Goal: Task Accomplishment & Management: Complete application form

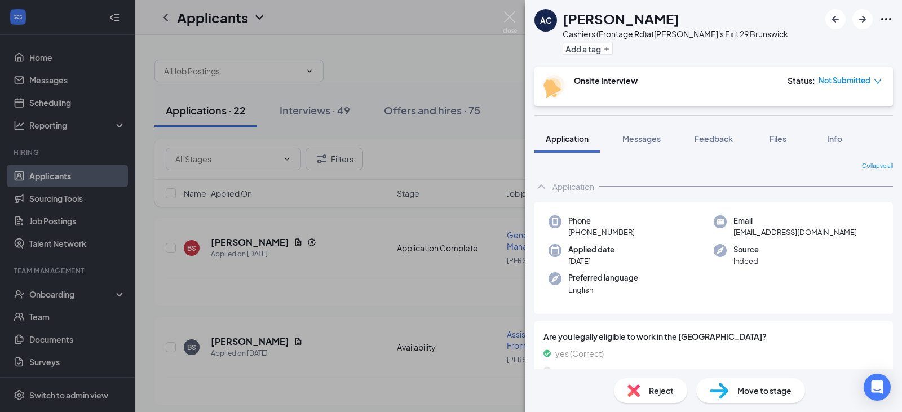
click at [481, 33] on div "AC [PERSON_NAME] Cashiers (Frontage Rd) at Zaxby's Exit 29 Brunswick Add a tag …" at bounding box center [451, 206] width 902 height 412
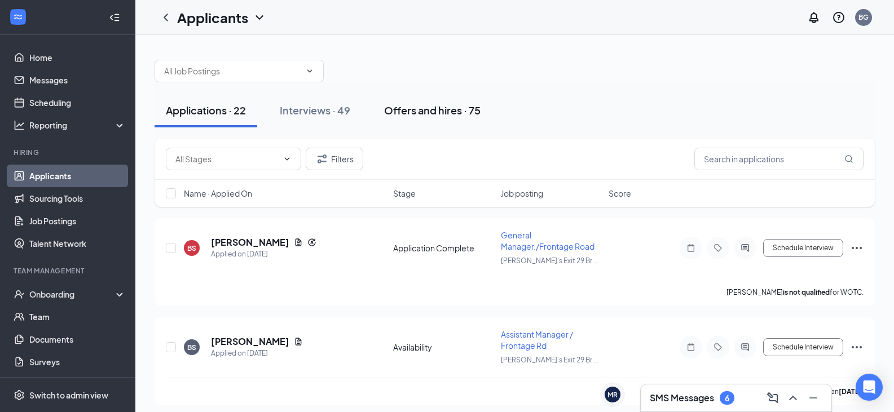
click at [433, 107] on div "Offers and hires · 75" at bounding box center [432, 110] width 96 height 14
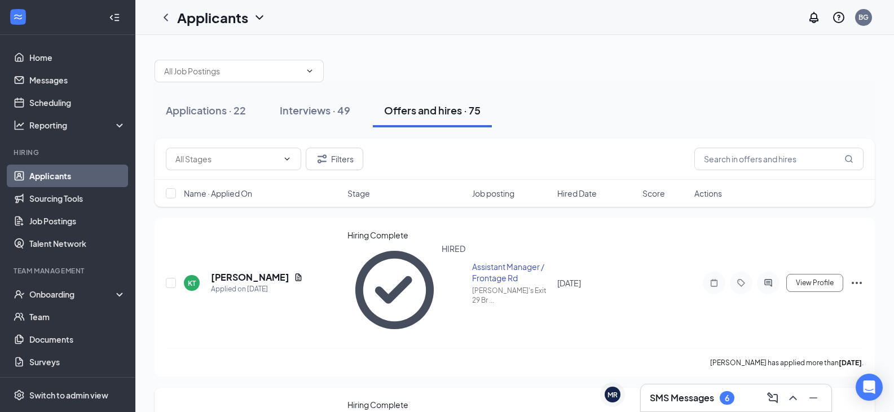
click at [51, 294] on div "Onboarding" at bounding box center [72, 294] width 87 height 11
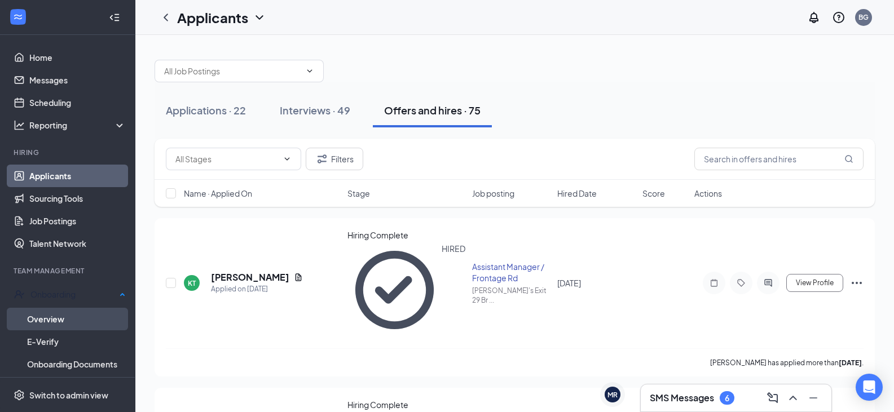
click at [48, 309] on link "Overview" at bounding box center [76, 319] width 99 height 23
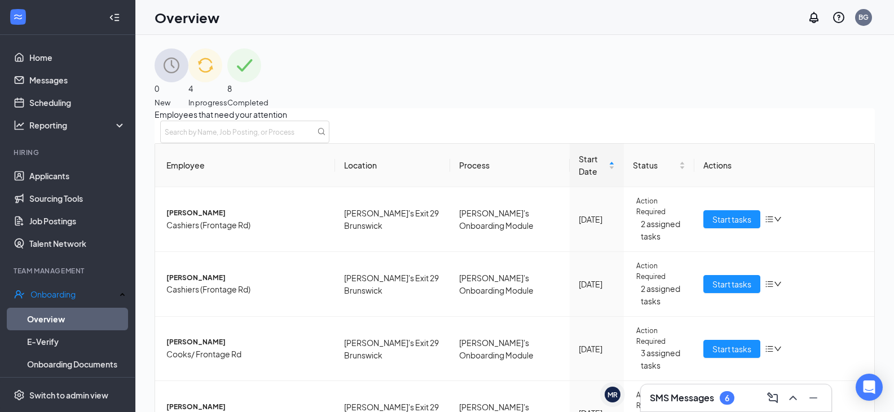
click at [227, 97] on span "In progress" at bounding box center [207, 102] width 39 height 11
click at [736, 355] on span "Start tasks" at bounding box center [731, 349] width 39 height 12
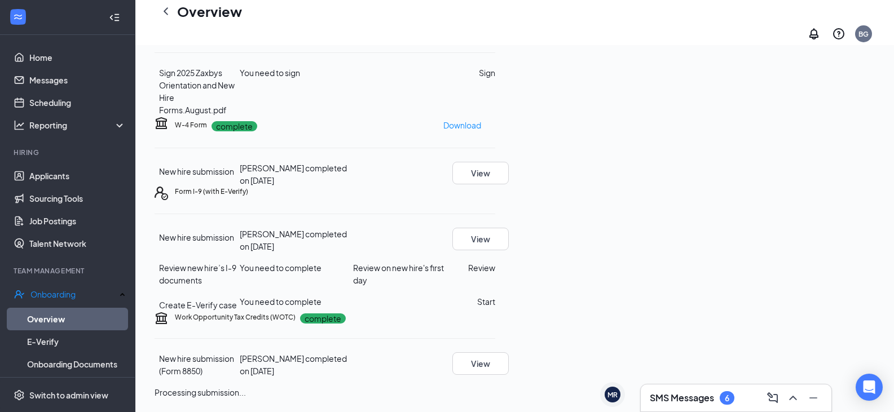
scroll to position [318, 0]
click at [819, 374] on p "Needs to be submitted before viewing." at bounding box center [825, 380] width 144 height 12
click at [495, 262] on button "Review" at bounding box center [481, 268] width 27 height 12
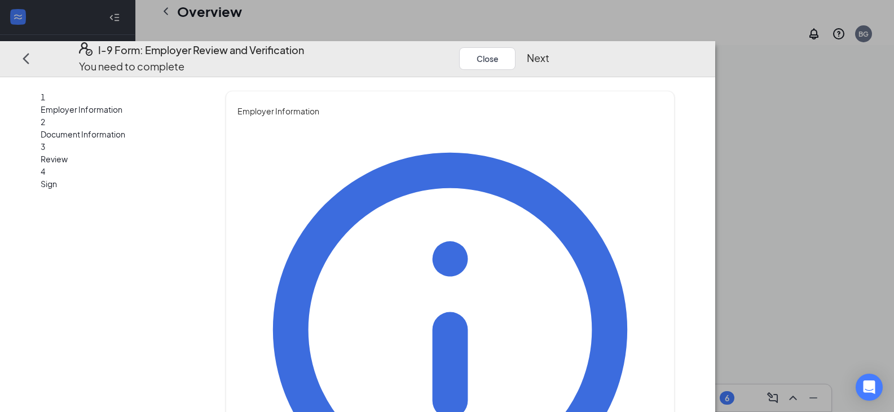
type input "[PERSON_NAME]"
type input "Brown"
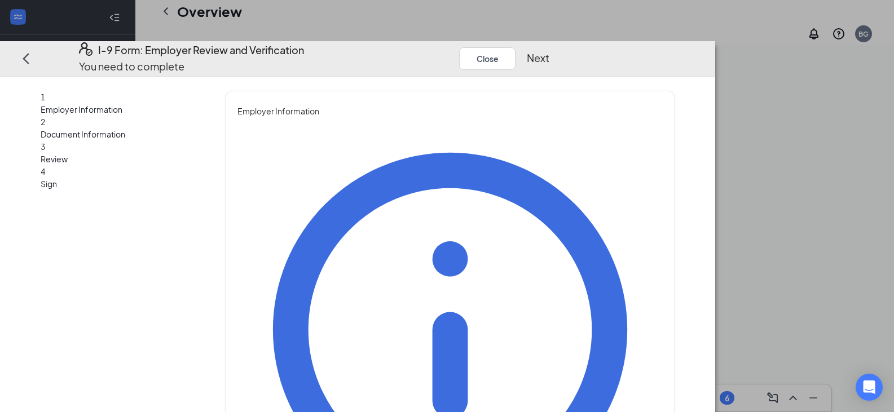
type input "General Manager"
type input "[EMAIL_ADDRESS][DOMAIN_NAME]"
type input "3"
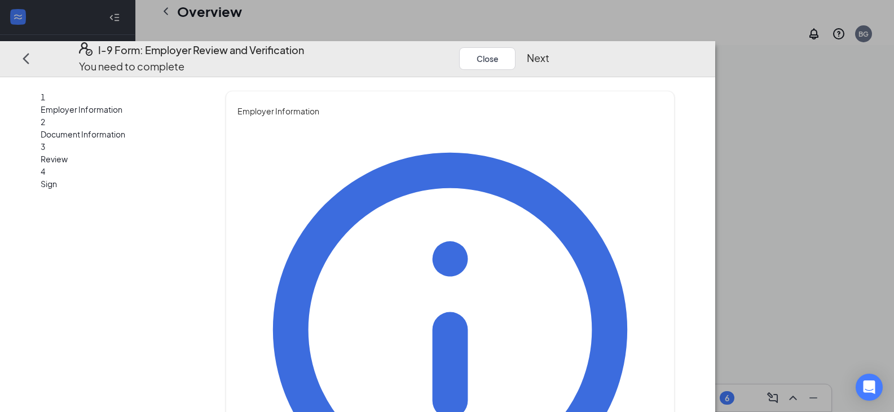
type input "9126020298"
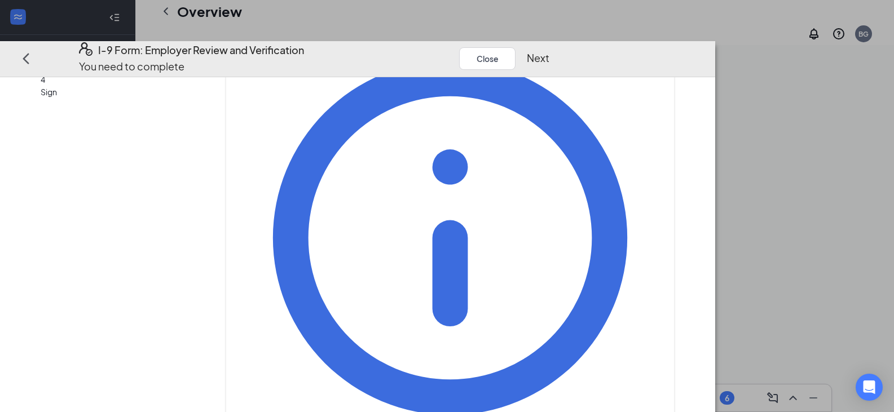
scroll to position [109, 0]
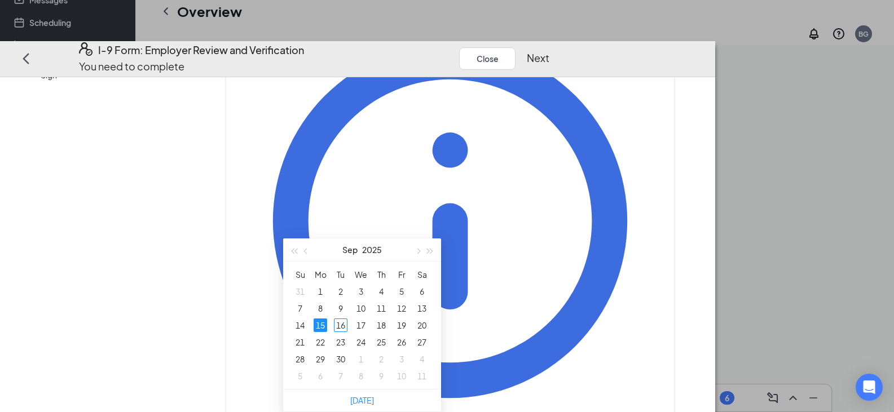
type input "[DATE]"
click at [318, 319] on div "15" at bounding box center [321, 326] width 14 height 14
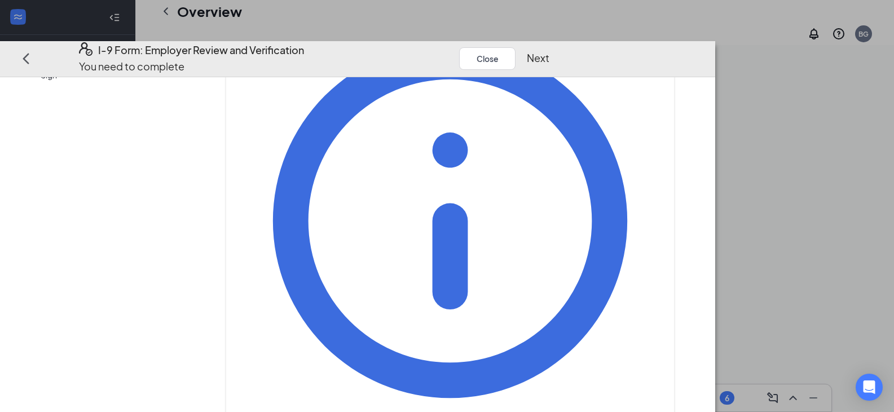
click at [549, 50] on button "Next" at bounding box center [538, 58] width 23 height 16
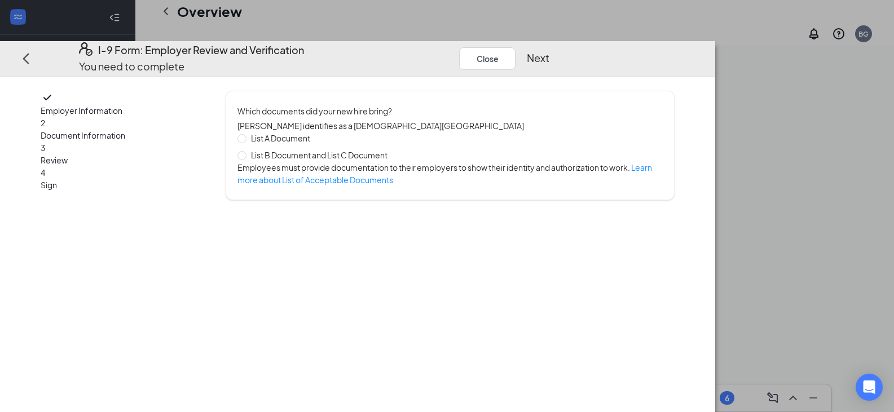
scroll to position [0, 0]
click at [369, 153] on span "List B Document and List C Document" at bounding box center [319, 155] width 146 height 12
click at [245, 153] on input "List B Document and List C Document" at bounding box center [241, 155] width 8 height 8
radio input "true"
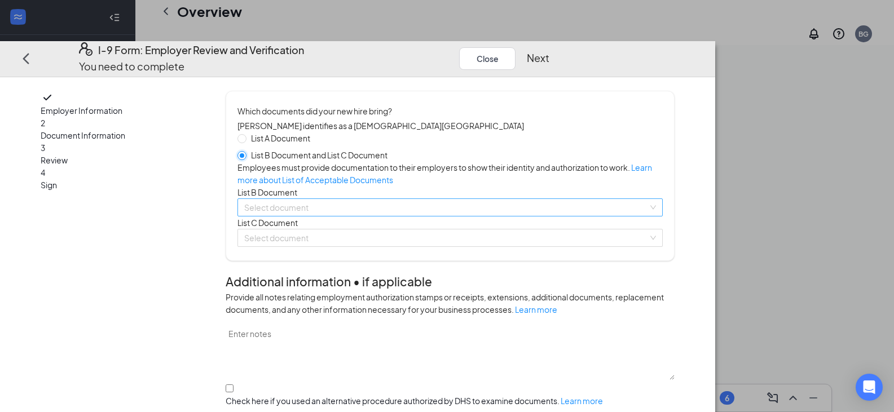
click at [663, 217] on div "Select document" at bounding box center [449, 208] width 425 height 18
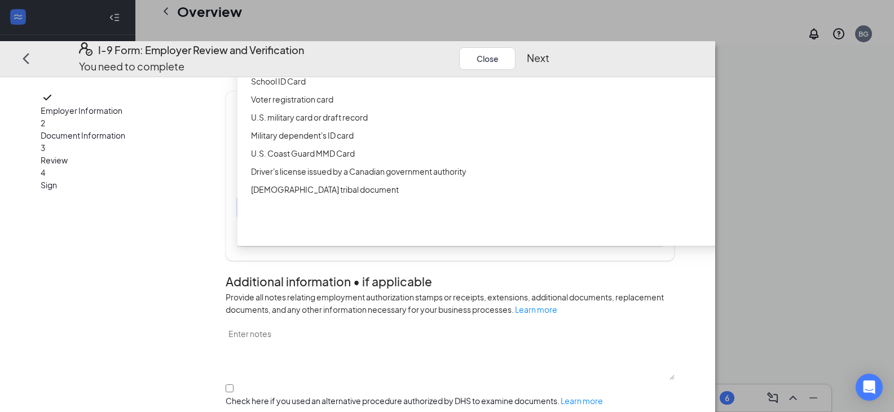
click at [419, 51] on div "Driver’s License issued by U.S State or outlying US possession" at bounding box center [519, 45] width 537 height 12
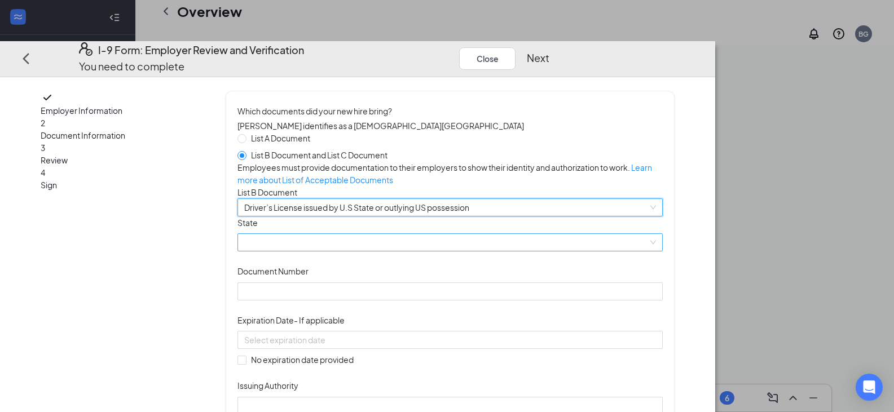
click at [341, 252] on span at bounding box center [450, 243] width 412 height 17
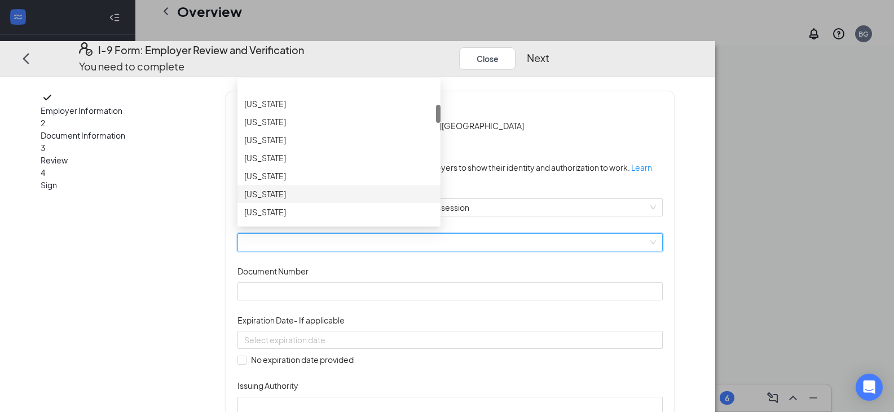
scroll to position [193, 0]
click at [325, 160] on div "[US_STATE]" at bounding box center [338, 151] width 203 height 18
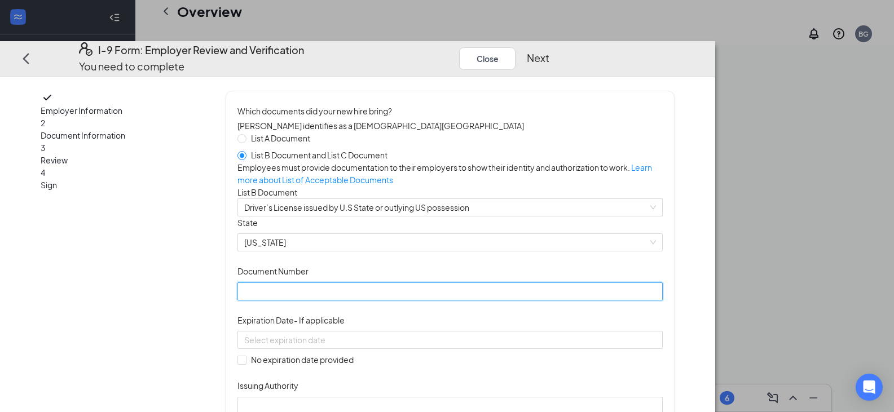
click at [330, 301] on input "Document Number" at bounding box center [449, 292] width 425 height 18
type input "052292756"
click at [401, 349] on div at bounding box center [449, 340] width 425 height 18
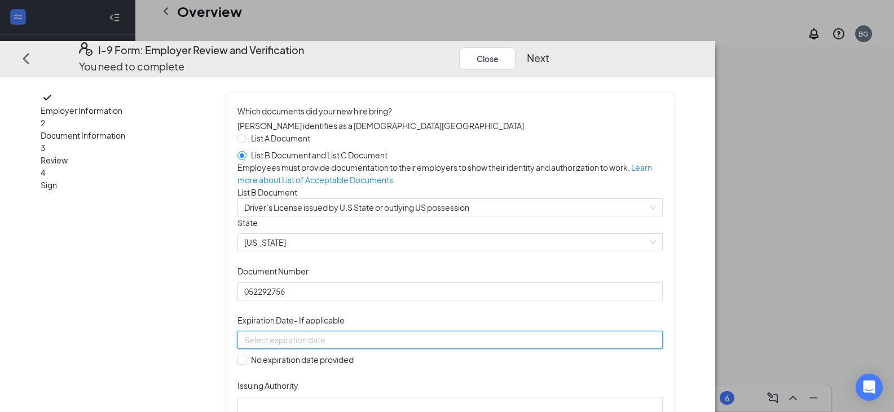
scroll to position [1, 0]
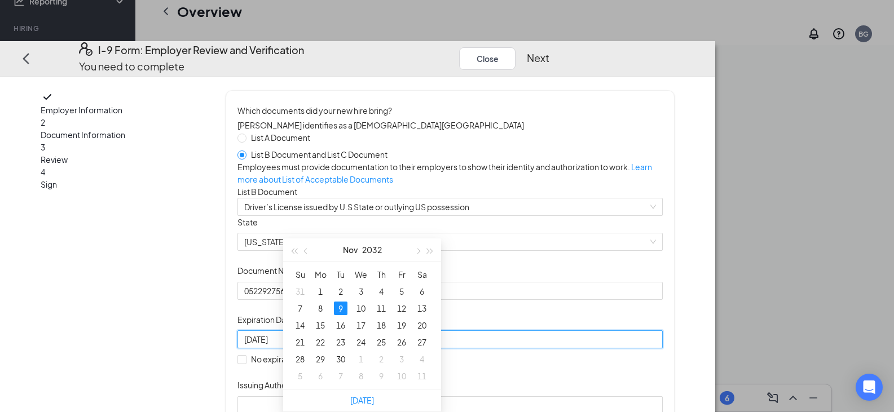
click at [390, 349] on div "[DATE]" at bounding box center [449, 339] width 425 height 18
type input "[DATE]"
click at [342, 302] on div "9" at bounding box center [341, 309] width 14 height 14
click at [663, 349] on div "Document Title Driver’s License issued by U.S State or outlying US possession S…" at bounding box center [449, 315] width 425 height 199
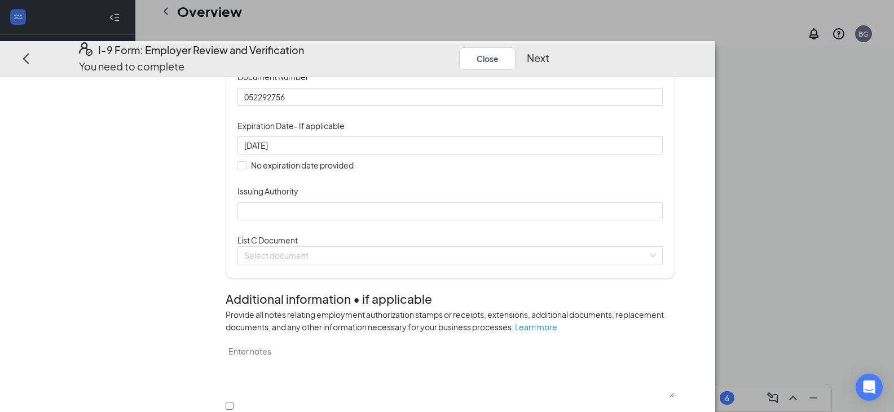
scroll to position [204, 0]
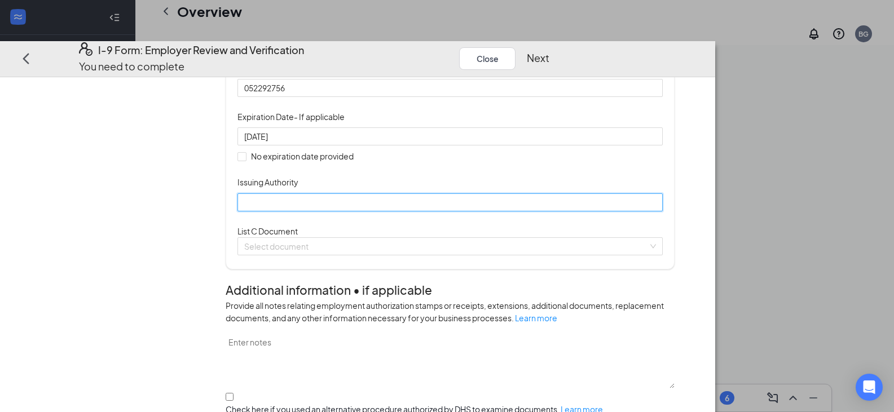
click at [393, 211] on input "Issuing Authority" at bounding box center [449, 202] width 425 height 18
type input "[PERSON_NAME]"
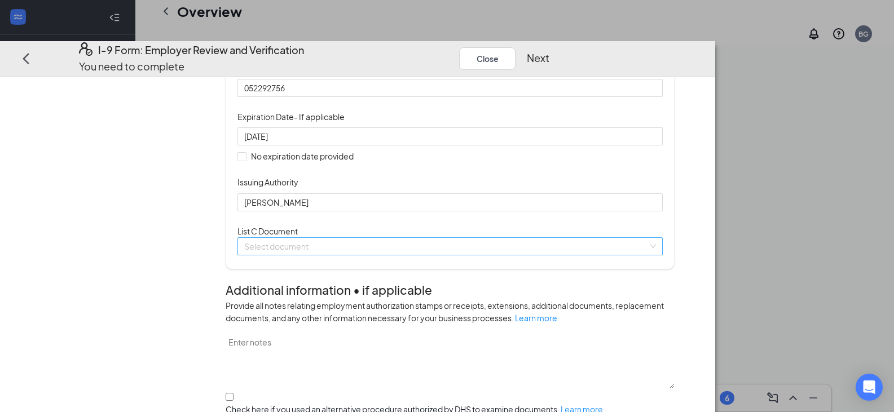
click at [381, 255] on input "search" at bounding box center [446, 246] width 404 height 17
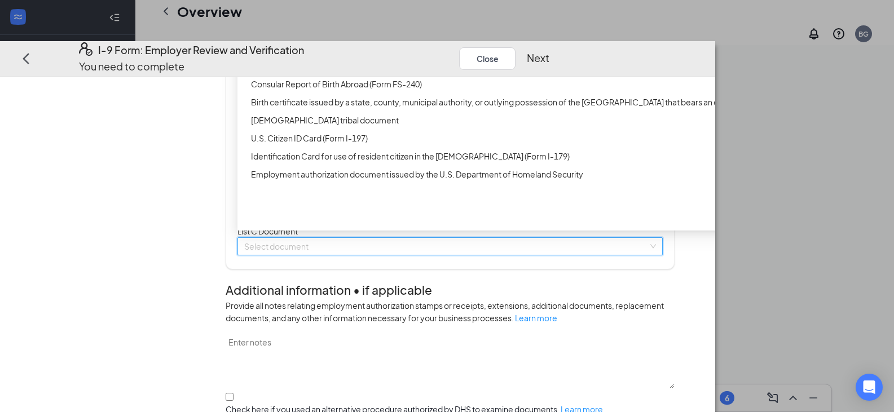
click at [369, 36] on div "Unrestricted Social Security Card" at bounding box center [519, 30] width 537 height 12
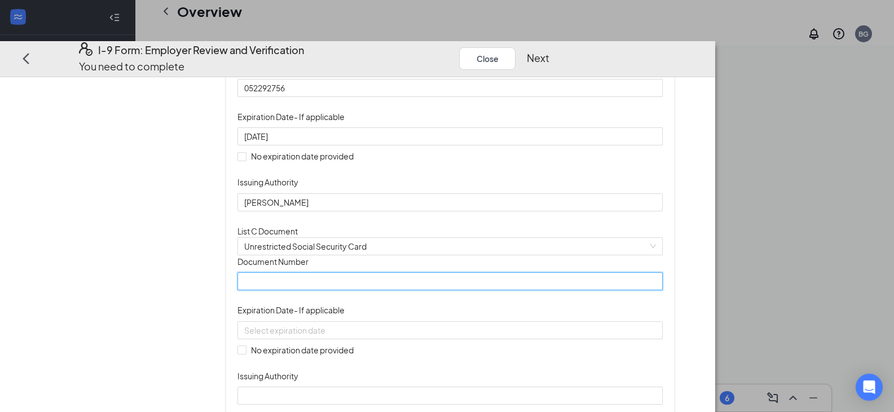
click at [350, 290] on input "Document Number" at bounding box center [449, 281] width 425 height 18
type input "253478981"
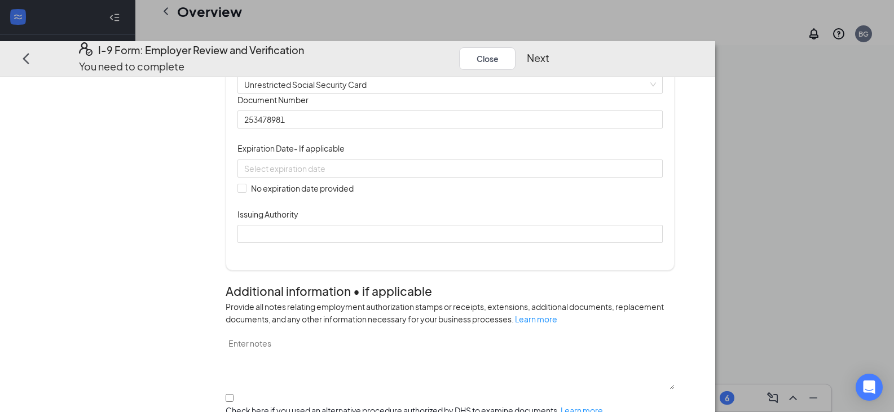
scroll to position [407, 0]
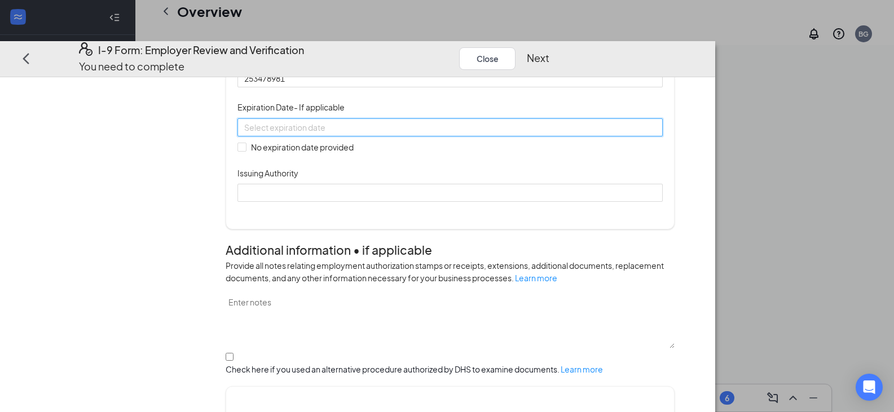
click at [434, 134] on input at bounding box center [448, 127] width 409 height 12
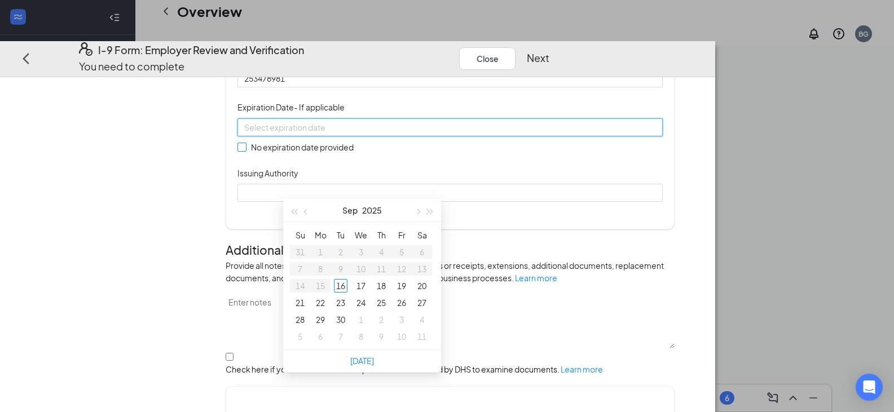
click at [245, 151] on input "No expiration date provided" at bounding box center [241, 147] width 8 height 8
checkbox input "true"
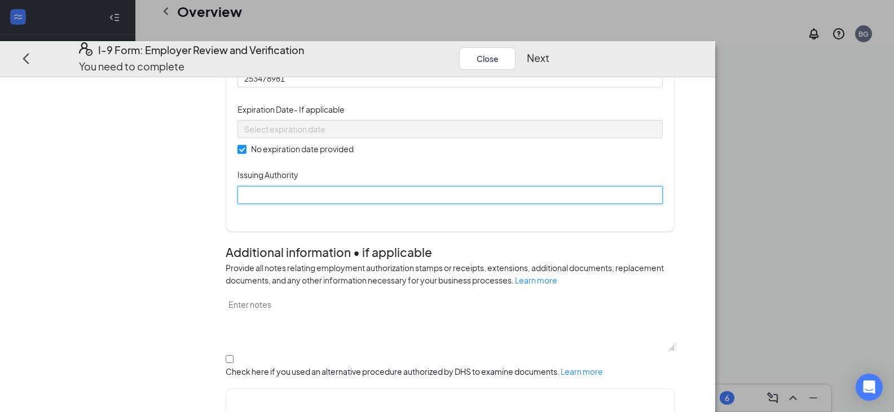
click at [298, 204] on input "Issuing Authority" at bounding box center [449, 195] width 425 height 18
type input "[US_STATE]"
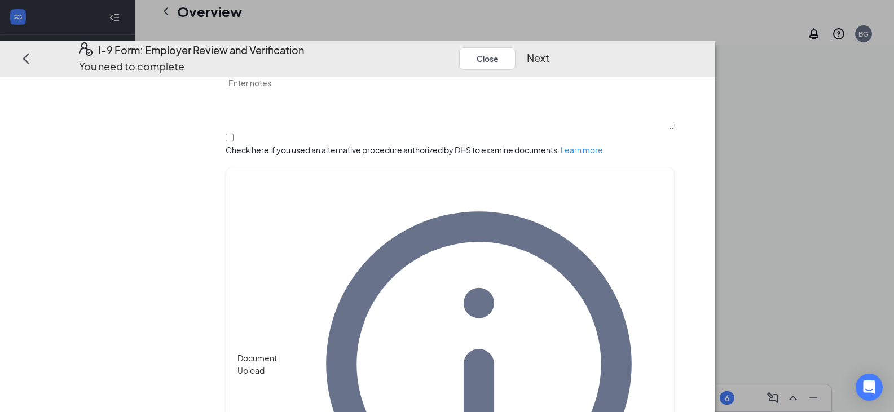
scroll to position [646, 0]
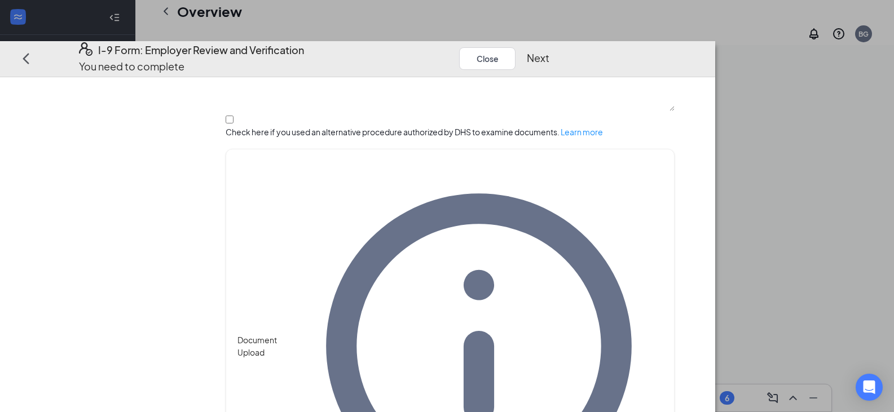
click at [549, 50] on button "Next" at bounding box center [538, 58] width 23 height 16
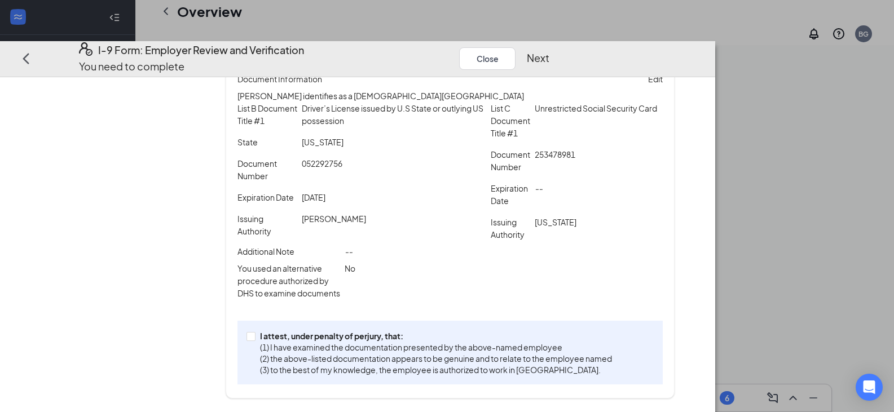
scroll to position [241, 0]
click at [549, 50] on button "Next" at bounding box center [538, 58] width 23 height 16
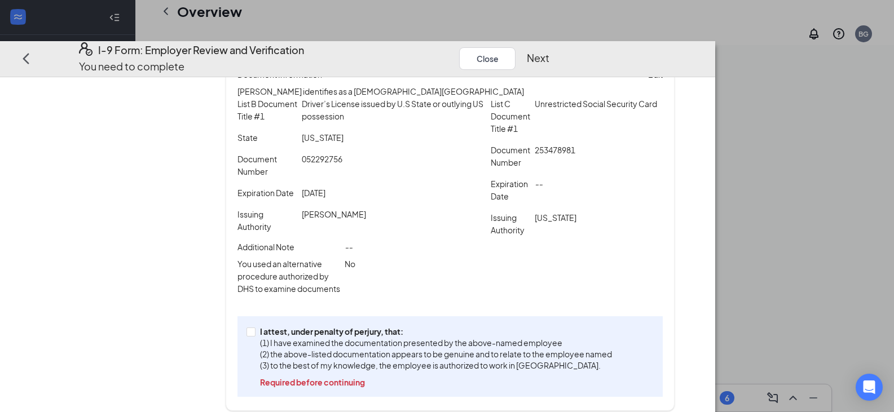
scroll to position [258, 0]
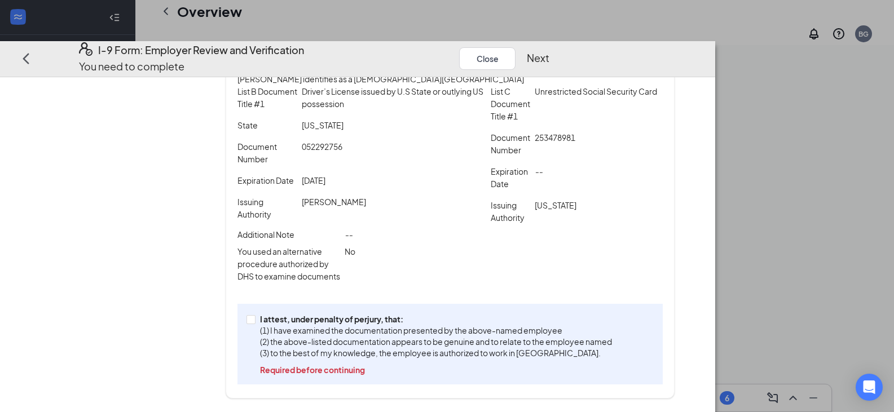
click at [549, 50] on button "Next" at bounding box center [538, 58] width 23 height 16
click at [254, 321] on input "I attest, under penalty of [PERSON_NAME], that: (1) I have examined the documen…" at bounding box center [250, 319] width 8 height 8
checkbox input "true"
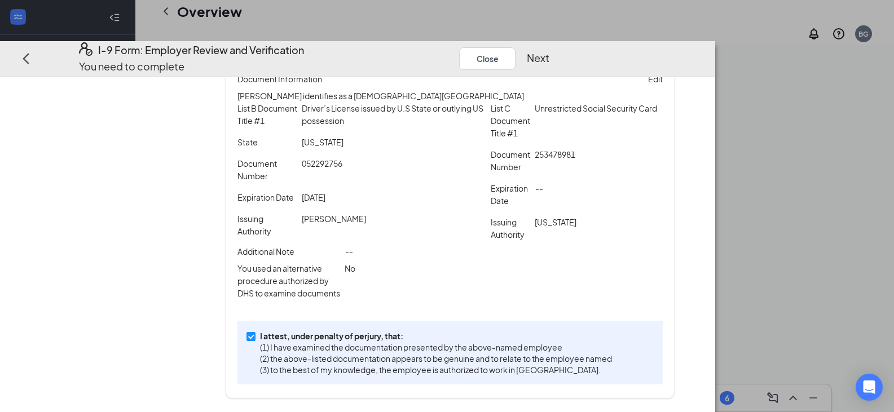
click at [549, 50] on button "Next" at bounding box center [538, 58] width 23 height 16
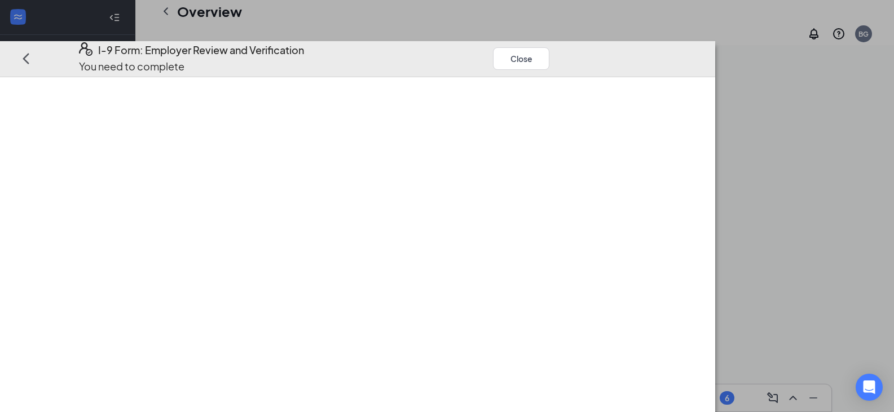
scroll to position [0, 0]
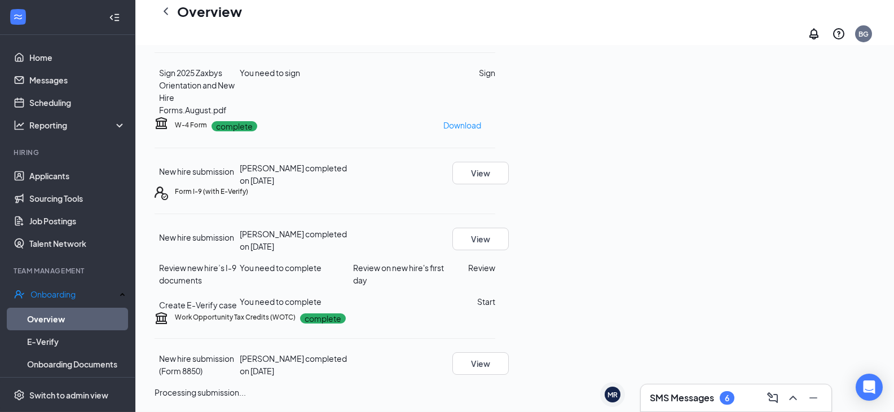
click at [458, 157] on div "I-9 Form: Employer Review and Verification You need to complete Close Employer …" at bounding box center [447, 206] width 894 height 412
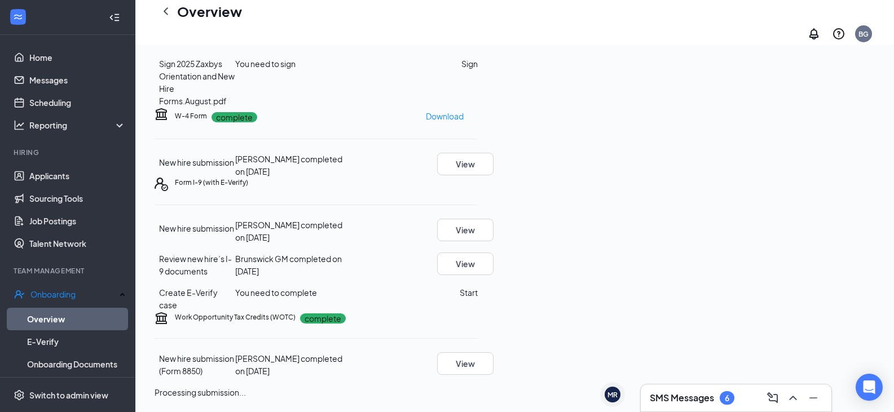
click at [478, 255] on div "New hire submission [PERSON_NAME] completed on [DATE] View Review new hire’s I-…" at bounding box center [316, 265] width 323 height 92
click at [478, 287] on button "Start" at bounding box center [469, 293] width 18 height 12
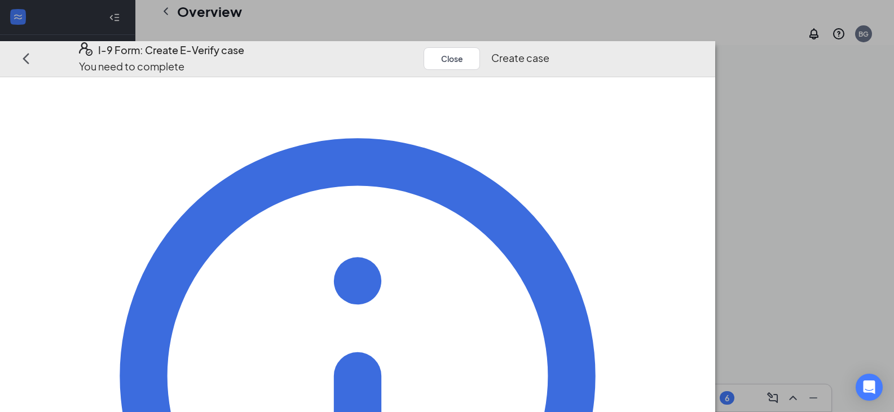
click at [549, 50] on button "Create case" at bounding box center [520, 58] width 58 height 16
